Goal: Information Seeking & Learning: Learn about a topic

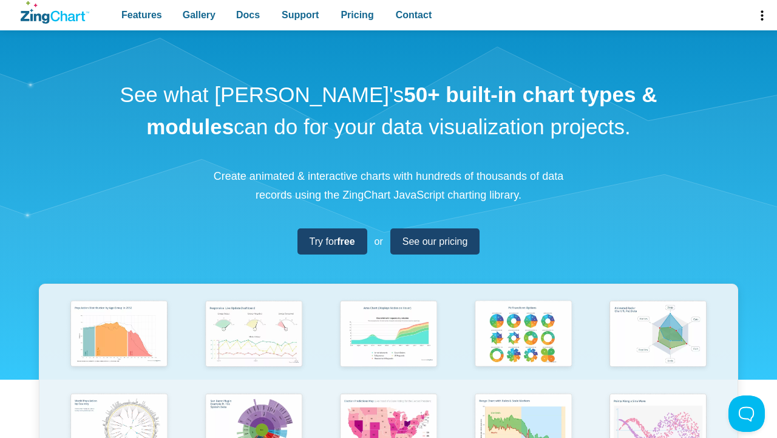
scroll to position [223, 0]
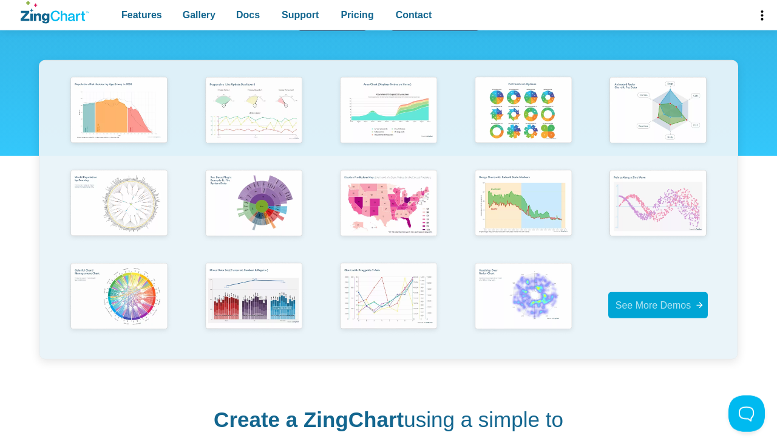
click at [643, 308] on span "See More Demos" at bounding box center [654, 305] width 76 height 10
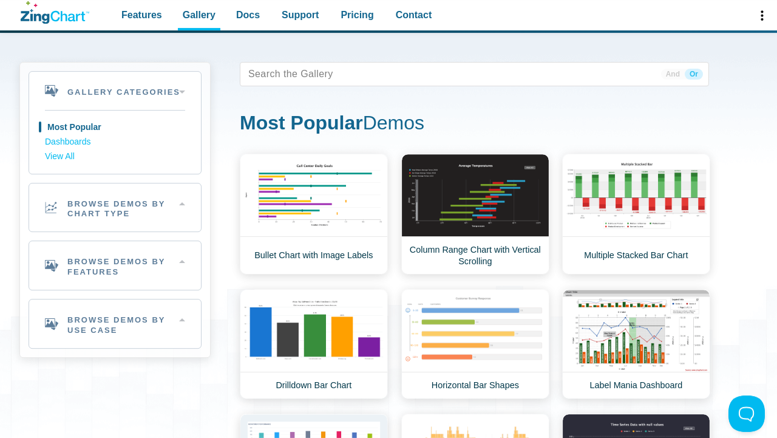
scroll to position [24, 0]
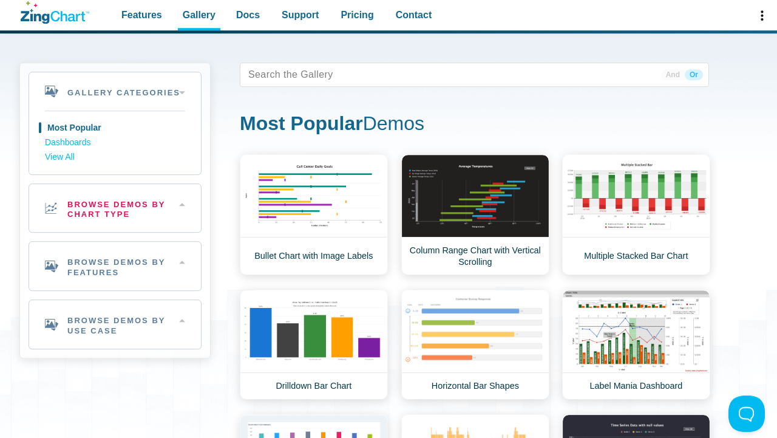
click at [171, 206] on h2 "Browse Demos By Chart Type" at bounding box center [115, 208] width 172 height 49
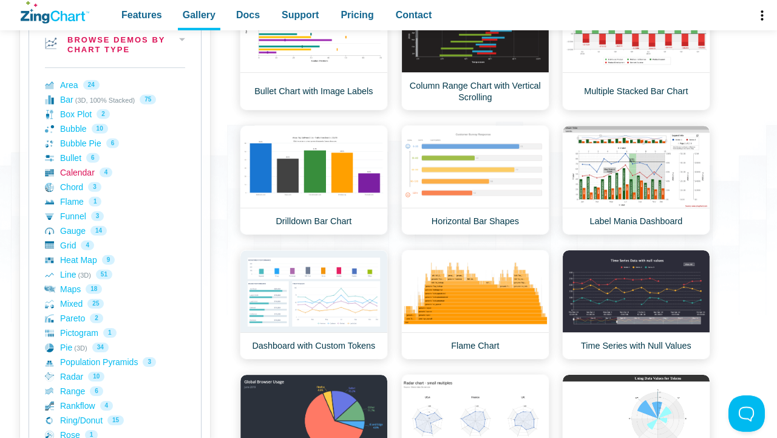
scroll to position [188, 0]
click at [68, 88] on link "Area 24" at bounding box center [115, 85] width 140 height 15
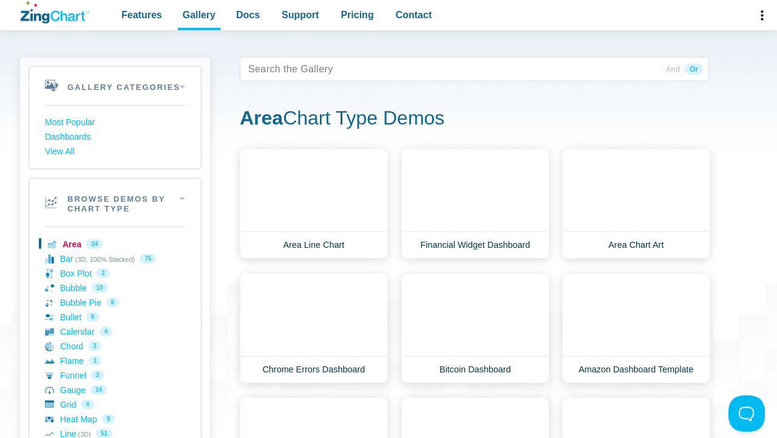
scroll to position [29, 0]
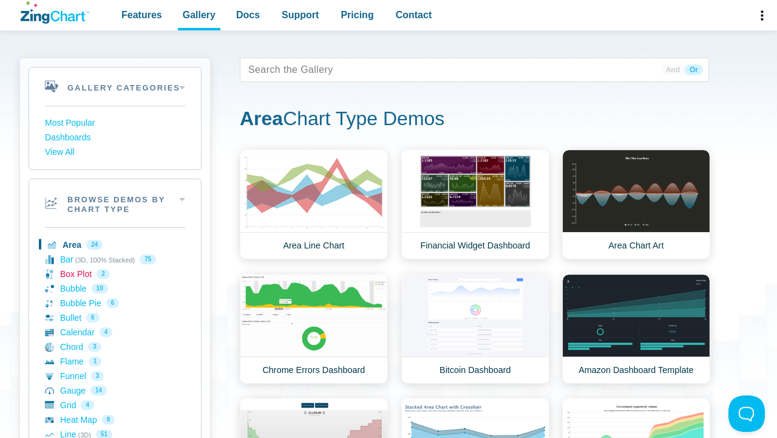
click at [63, 274] on link "Box Plot 2" at bounding box center [115, 274] width 140 height 15
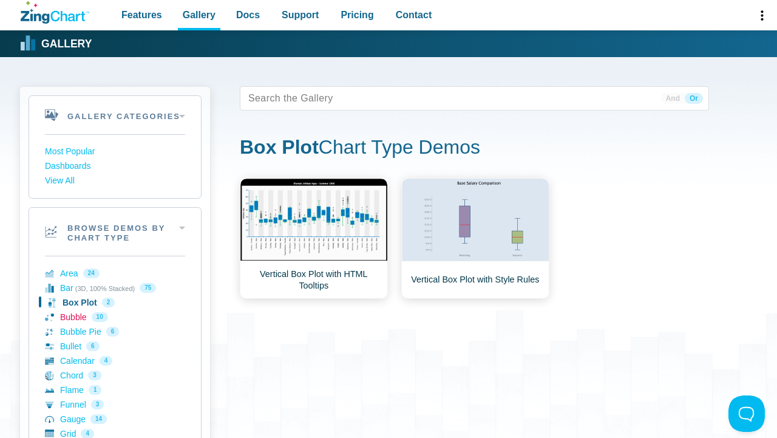
click at [68, 320] on link "Bubble 10" at bounding box center [115, 317] width 140 height 15
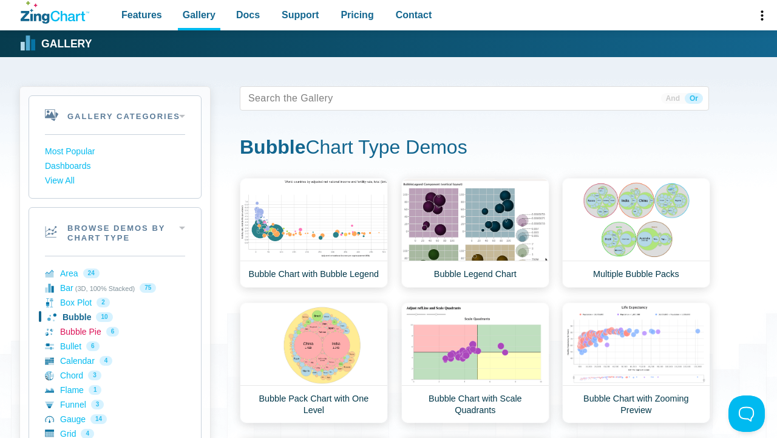
click at [75, 335] on link "Bubble Pie 6" at bounding box center [115, 331] width 140 height 15
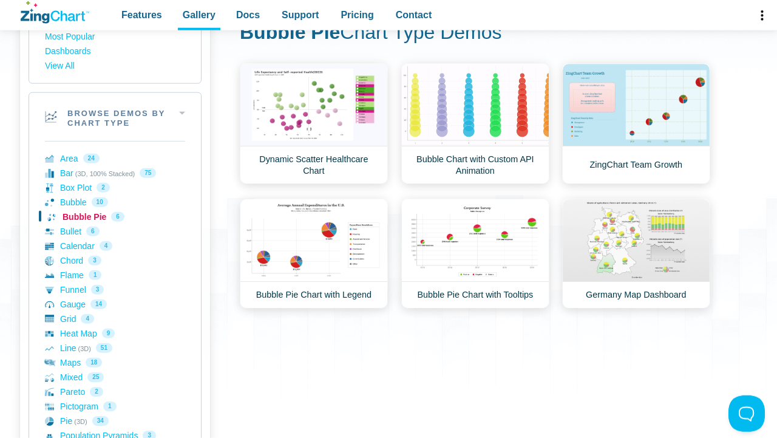
scroll to position [116, 0]
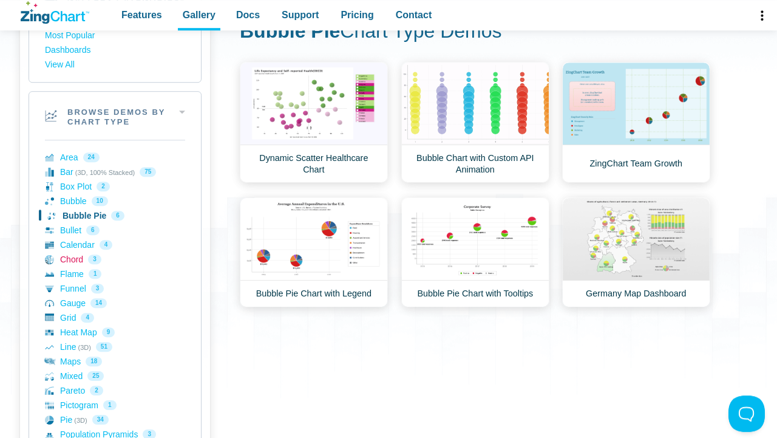
click at [67, 261] on link "Chord 3" at bounding box center [115, 259] width 140 height 15
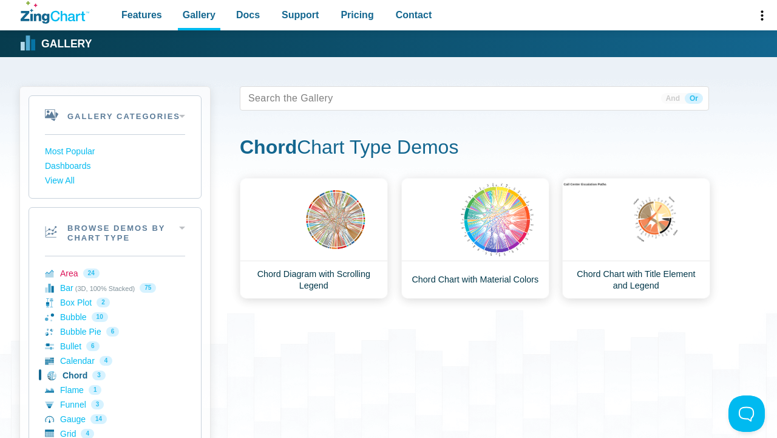
click at [70, 276] on link "Area 24" at bounding box center [115, 273] width 140 height 15
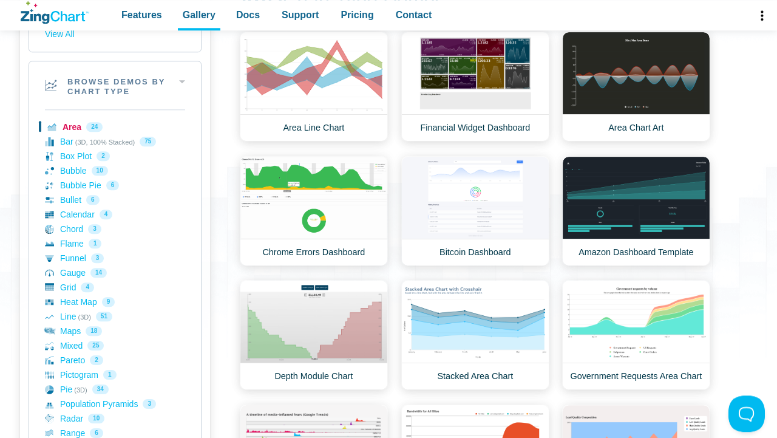
scroll to position [146, 0]
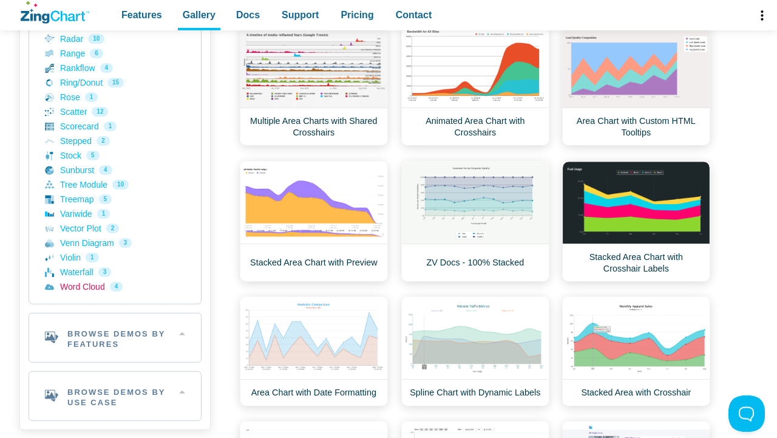
click at [86, 290] on link "Word Cloud 4" at bounding box center [115, 286] width 140 height 15
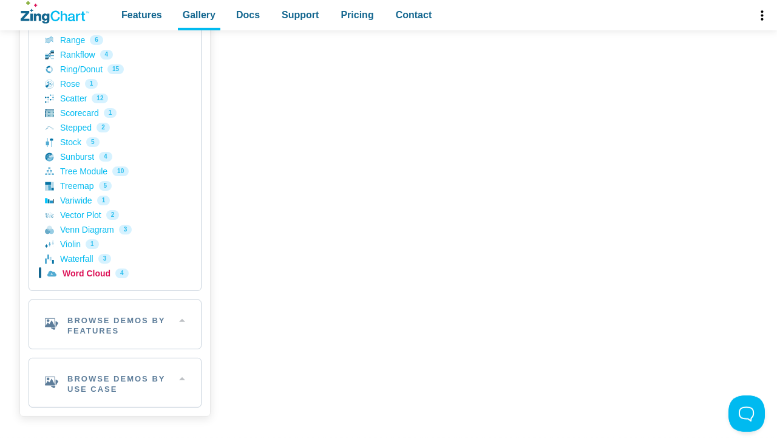
scroll to position [541, 0]
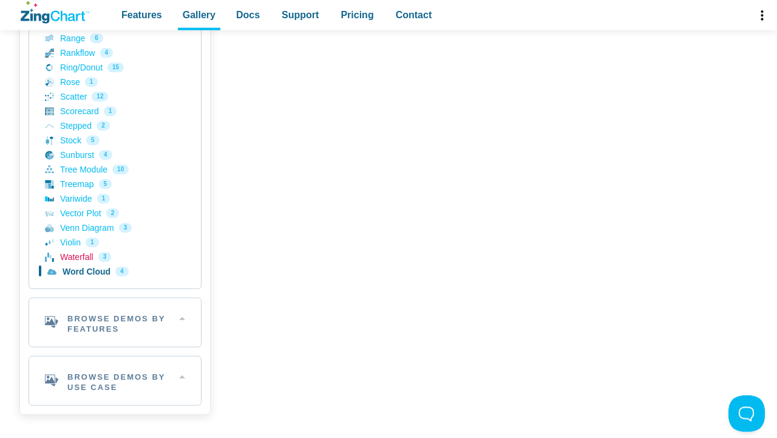
click at [80, 255] on link "Waterfall 3" at bounding box center [115, 257] width 140 height 15
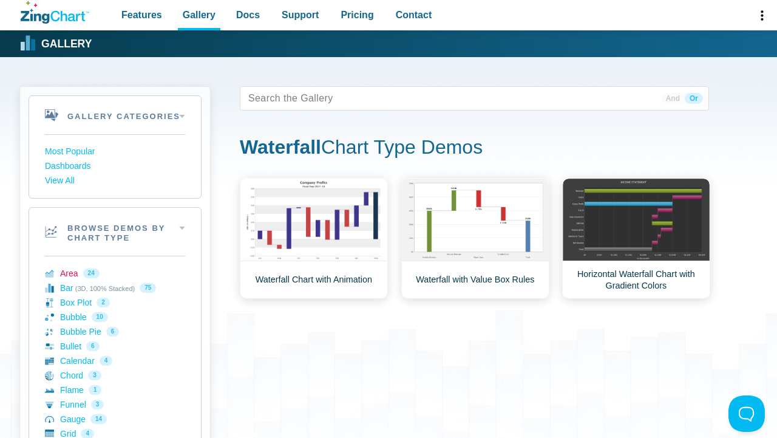
click at [69, 279] on link "Area 24" at bounding box center [115, 273] width 140 height 15
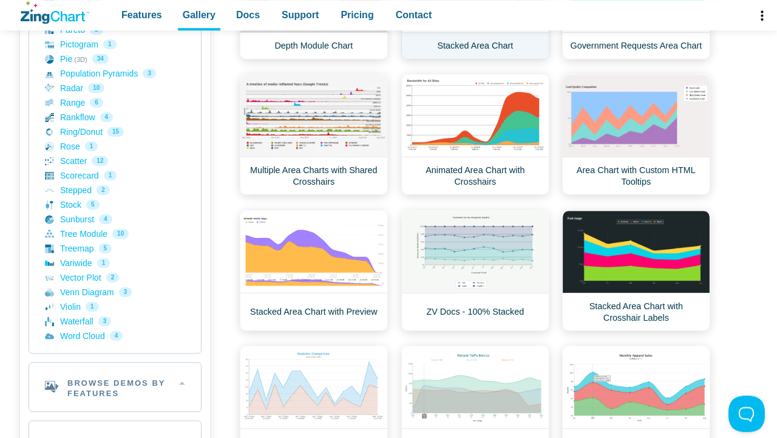
scroll to position [509, 0]
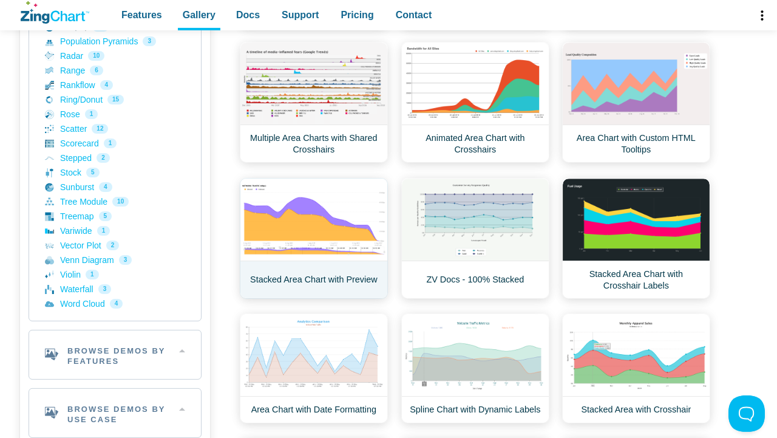
click at [309, 218] on link "Stacked Area Chart with Preview" at bounding box center [314, 238] width 148 height 121
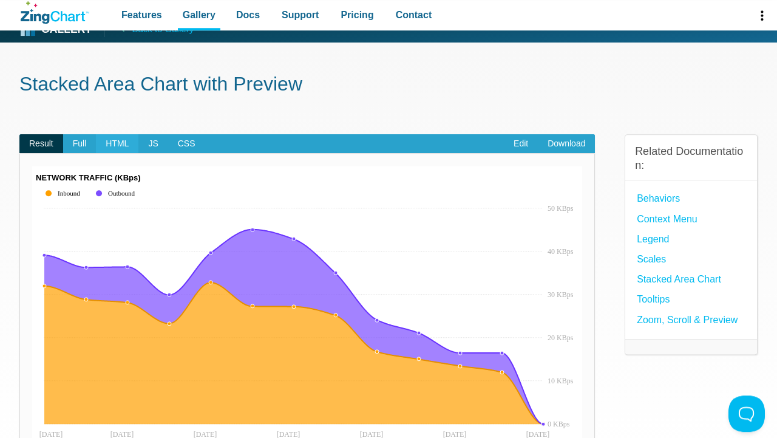
click at [114, 143] on span "HTML" at bounding box center [117, 143] width 43 height 19
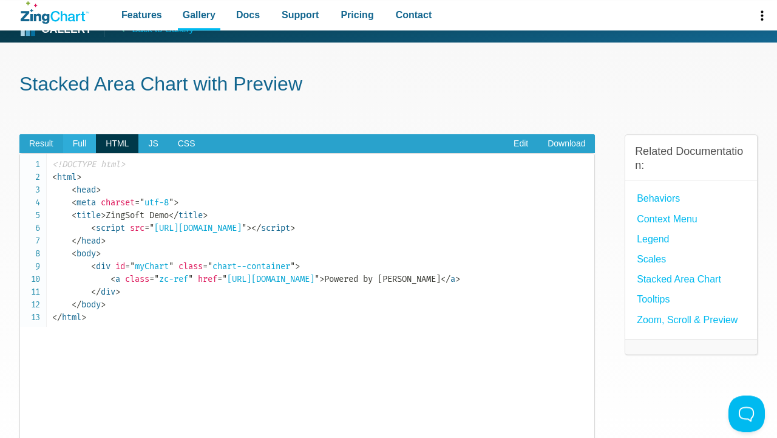
click at [73, 143] on span "Full" at bounding box center [79, 143] width 33 height 19
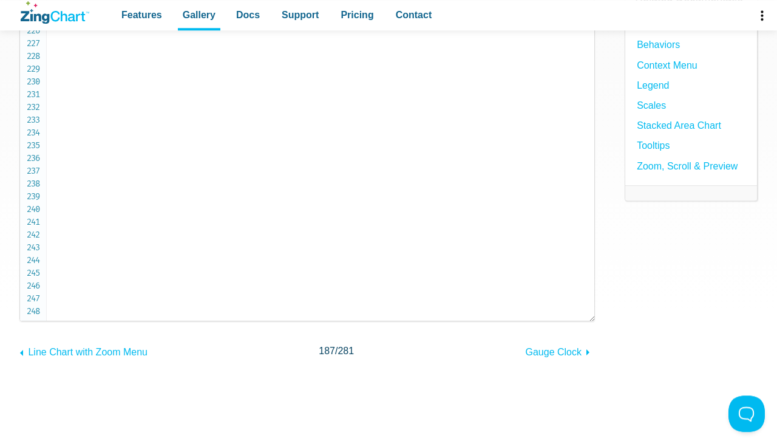
scroll to position [2876, 0]
drag, startPoint x: 48, startPoint y: 169, endPoint x: 143, endPoint y: 312, distance: 171.3
click at [143, 312] on pre "<!DOCTYPE html> < html > < head > < meta charset = " utf-8 " > < title > ZingSo…" at bounding box center [307, 160] width 576 height 322
